Goal: Information Seeking & Learning: Check status

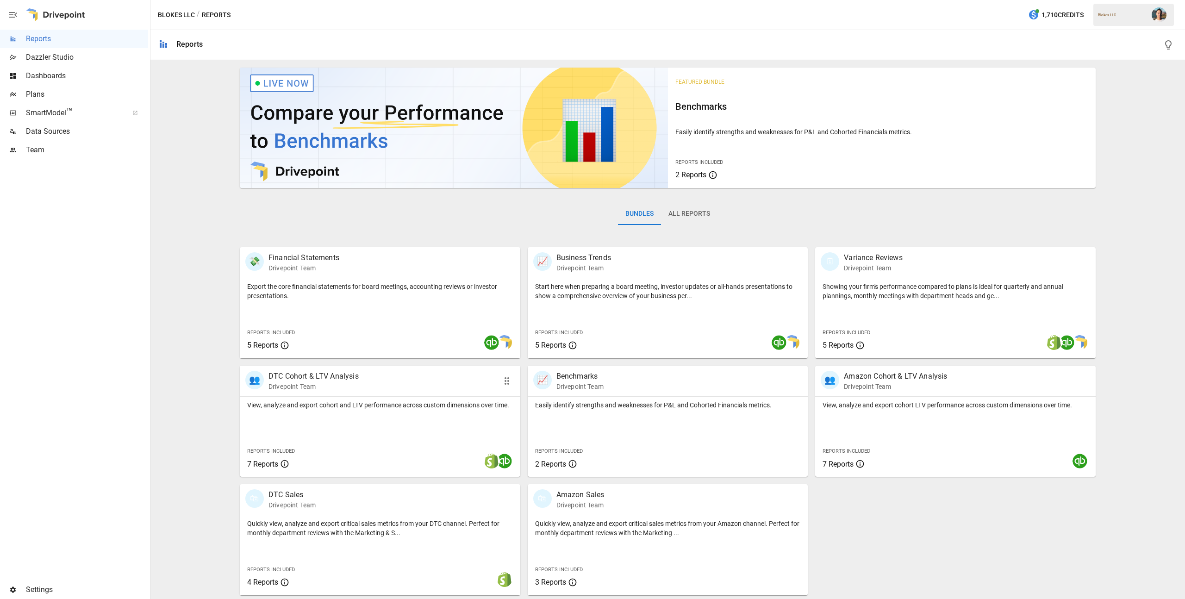
click at [369, 415] on div "View, analyze and export cohort and LTV performance across custom dimensions ov…" at bounding box center [380, 437] width 280 height 80
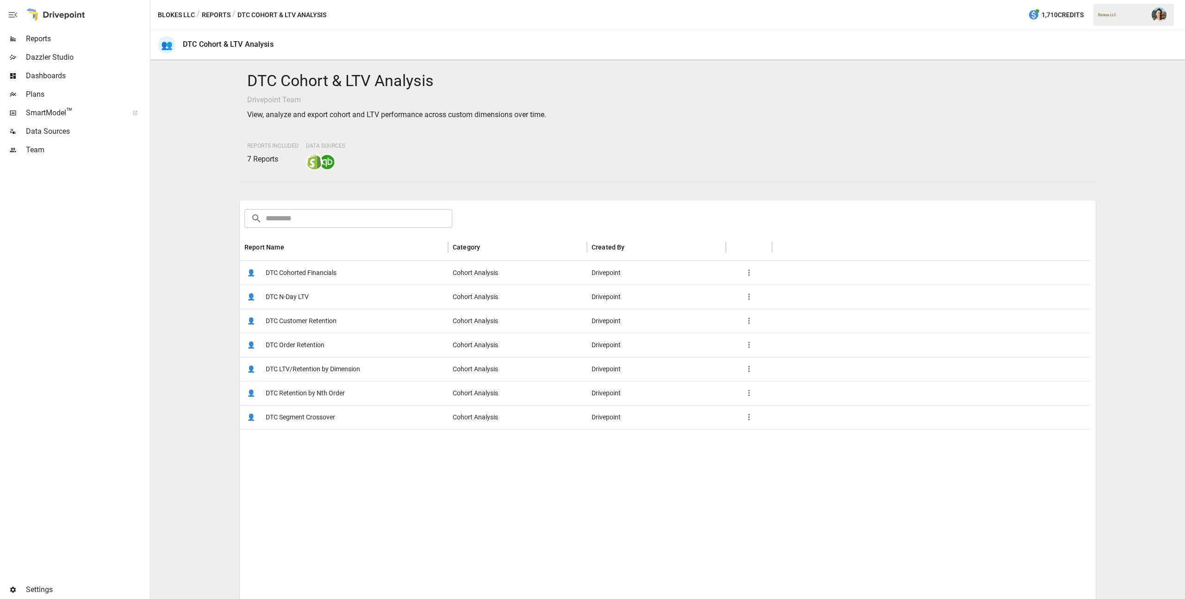
click at [303, 300] on span "DTC N-Day LTV" at bounding box center [287, 297] width 43 height 24
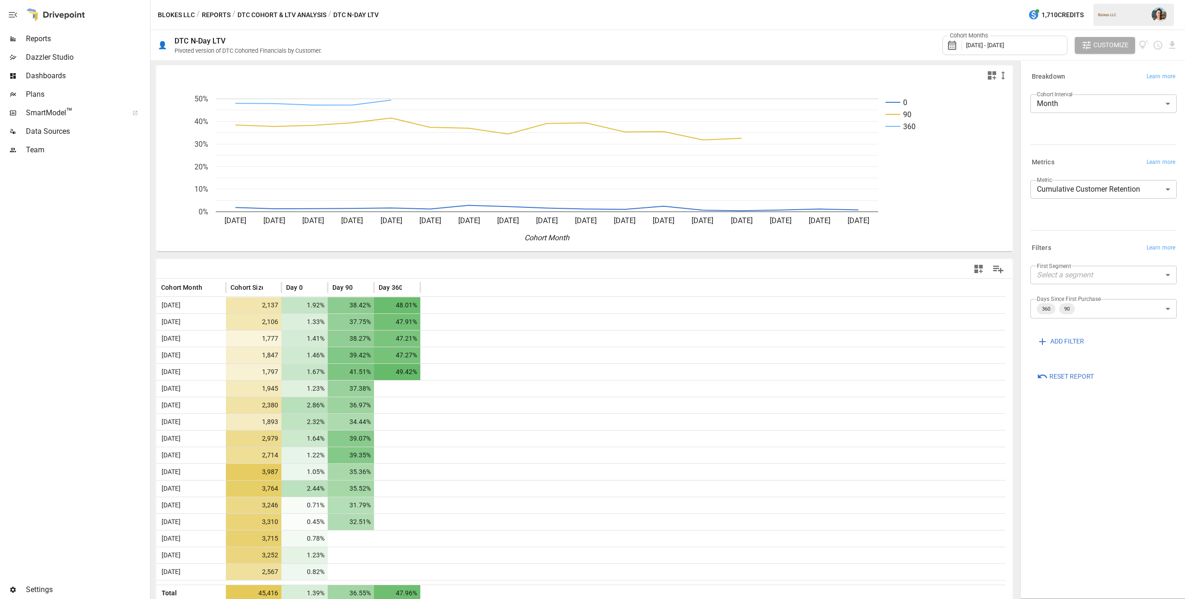
click at [1049, 50] on div "Cohort Months [DATE] - [DATE]" at bounding box center [1004, 45] width 125 height 19
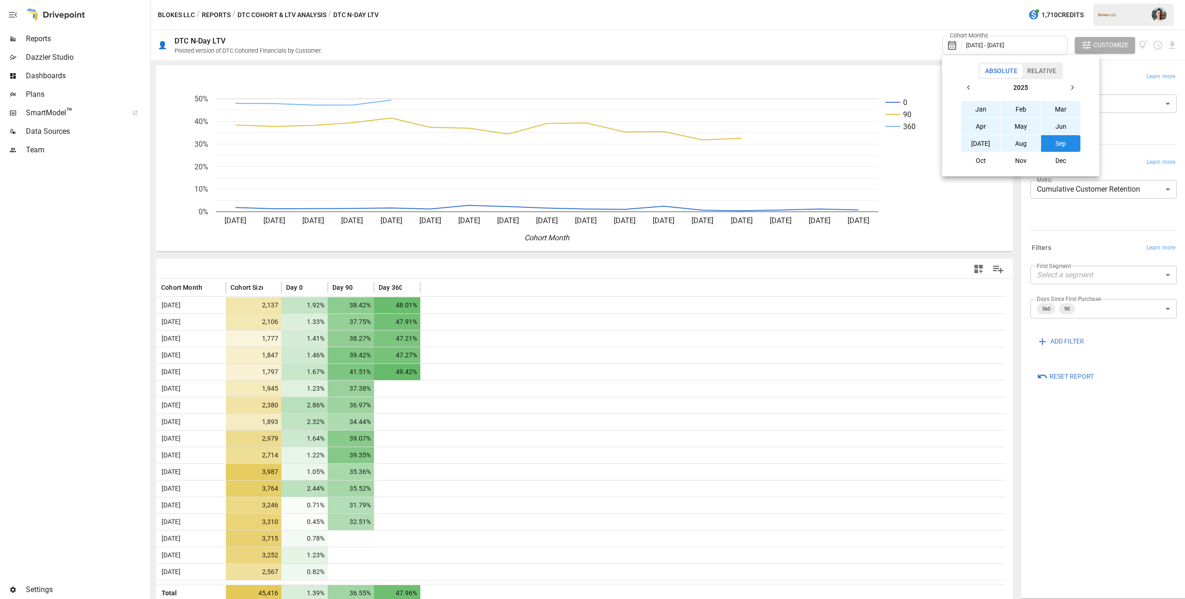
click at [847, 52] on div at bounding box center [592, 299] width 1185 height 599
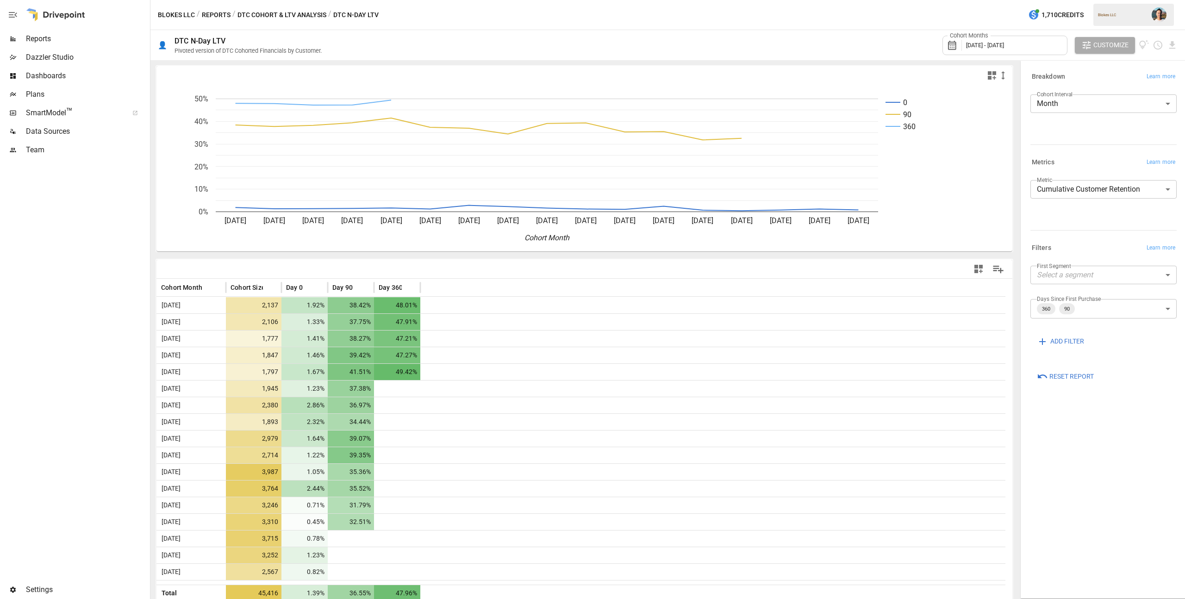
scroll to position [4, 0]
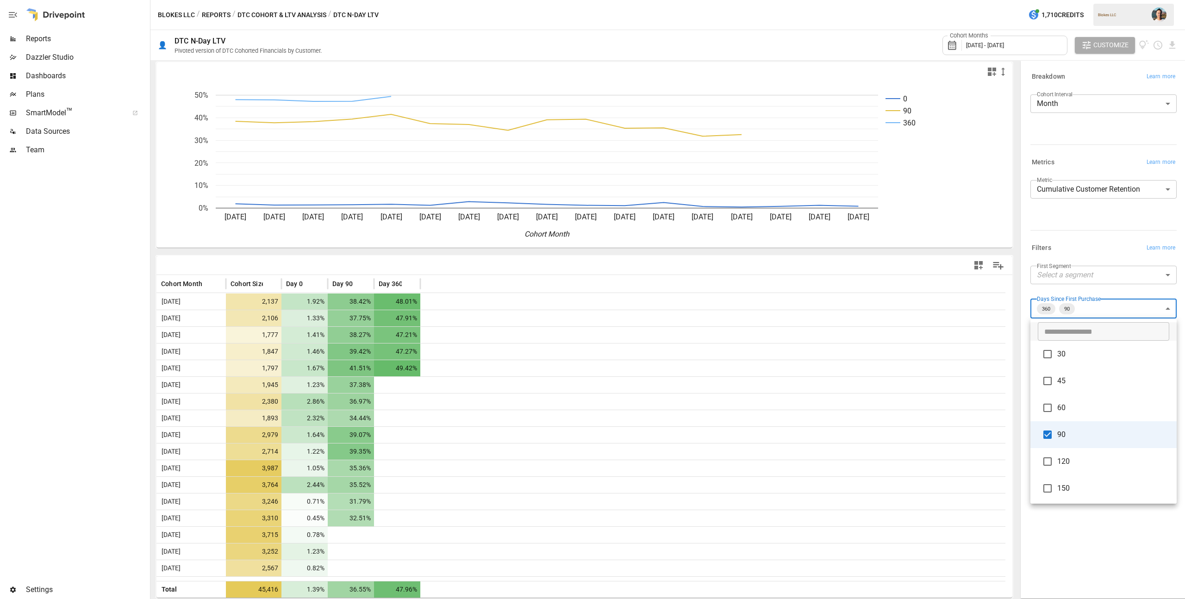
click at [1089, 0] on body "Reports Dazzler Studio Dashboards Plans SmartModel ™ Data Sources Team Settings…" at bounding box center [592, 0] width 1185 height 0
type input "*****"
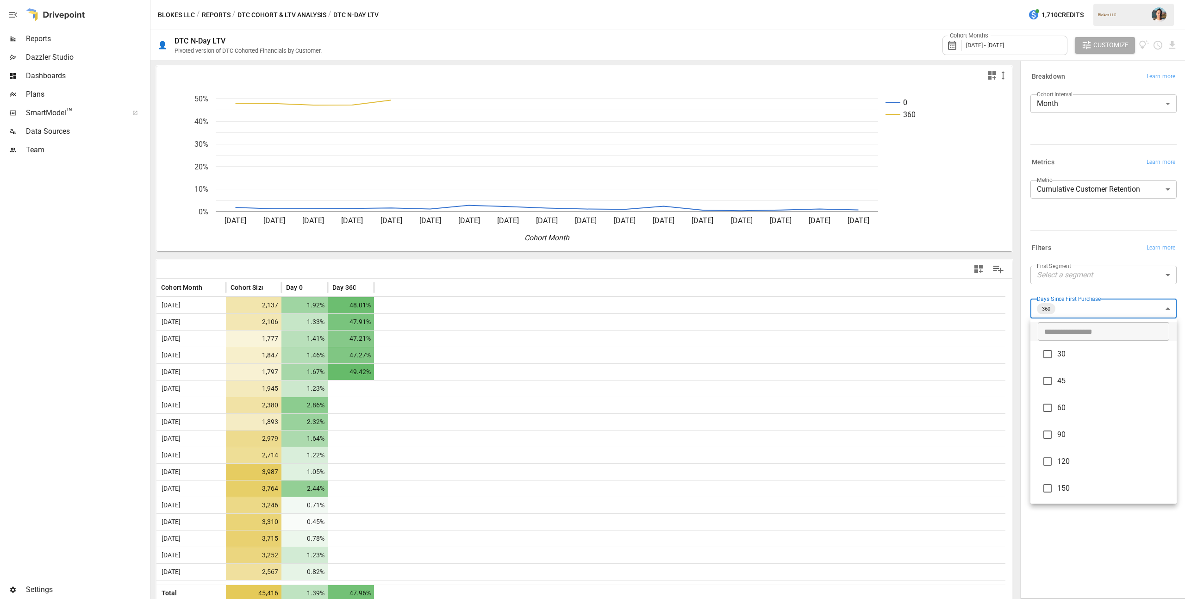
click at [1070, 108] on div at bounding box center [592, 299] width 1185 height 599
click at [1073, 0] on body "Reports Dazzler Studio Dashboards Plans SmartModel ™ Data Sources Team Settings…" at bounding box center [592, 0] width 1185 height 0
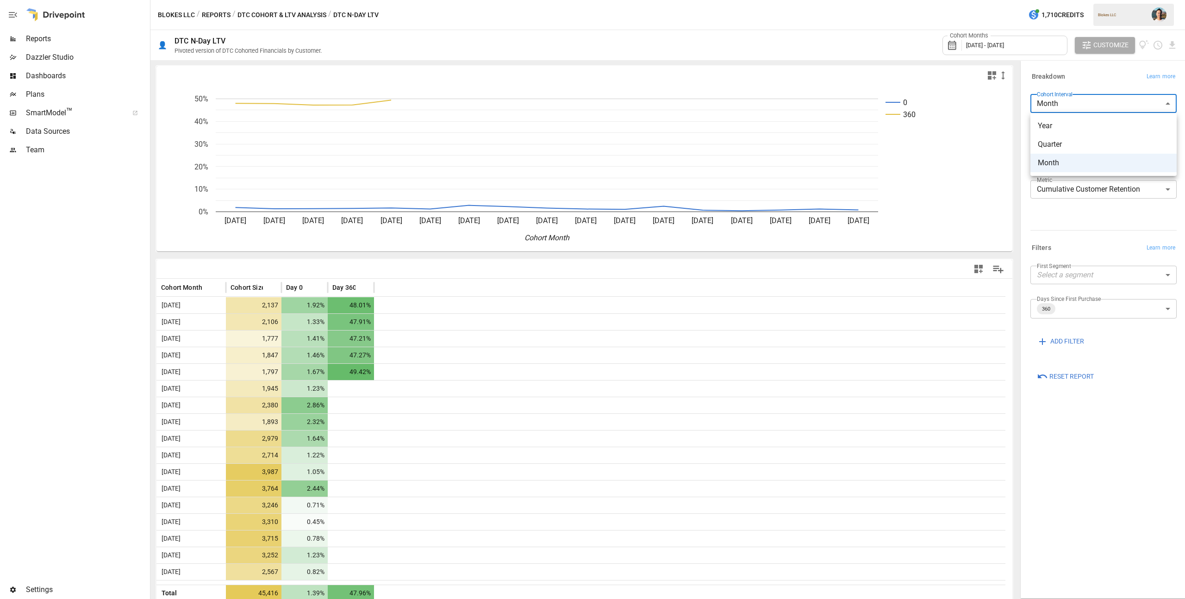
click at [1058, 50] on div at bounding box center [592, 299] width 1185 height 599
click at [1058, 49] on div "Cohort Months [DATE] - [DATE]" at bounding box center [1004, 45] width 125 height 19
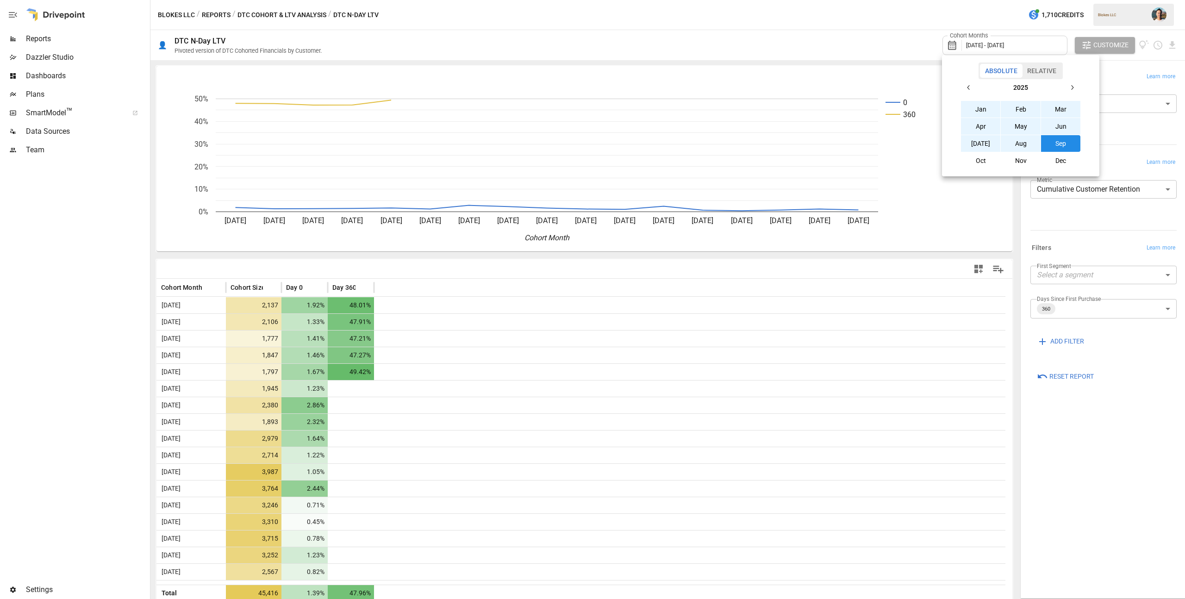
click at [900, 45] on div at bounding box center [592, 299] width 1185 height 599
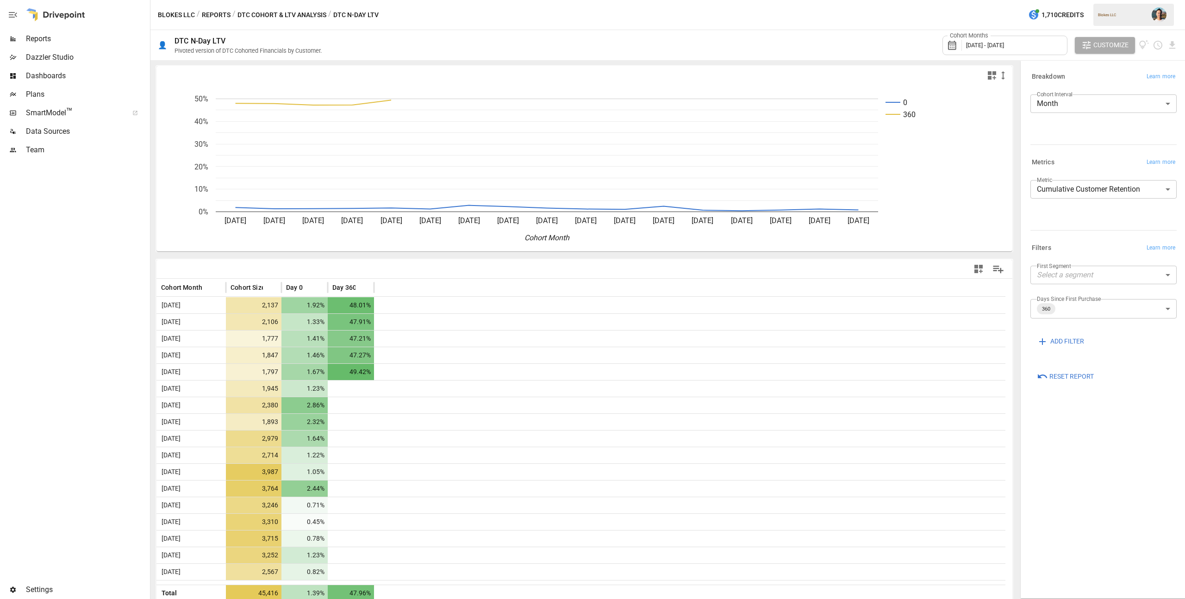
click at [1096, 0] on body "Reports Dazzler Studio Dashboards Plans SmartModel ™ Data Sources Team Settings…" at bounding box center [592, 0] width 1185 height 0
click at [861, 53] on div at bounding box center [592, 299] width 1185 height 599
